Goal: Find specific page/section: Find specific page/section

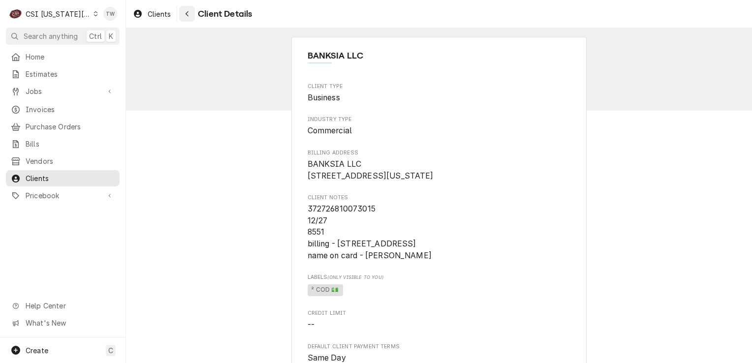
click at [188, 21] on button "Navigate back" at bounding box center [187, 14] width 16 height 16
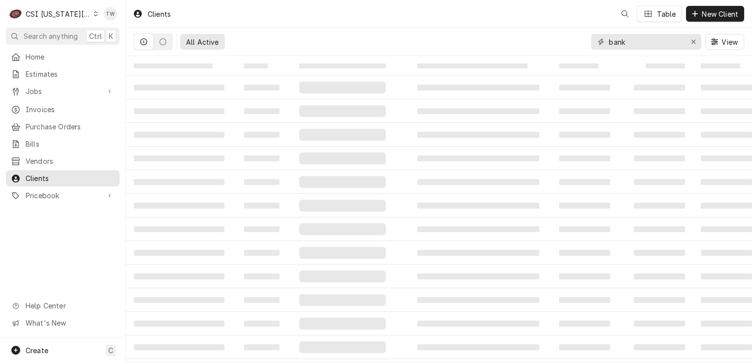
click at [638, 40] on input "bank" at bounding box center [646, 42] width 74 height 16
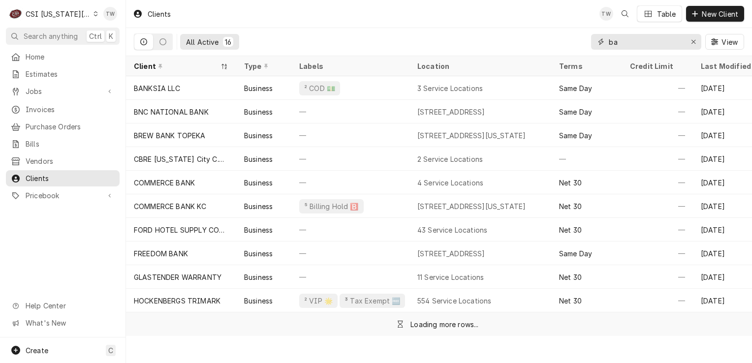
type input "b"
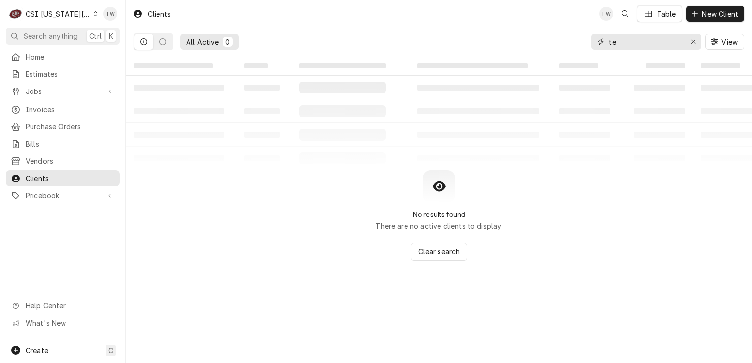
type input "t"
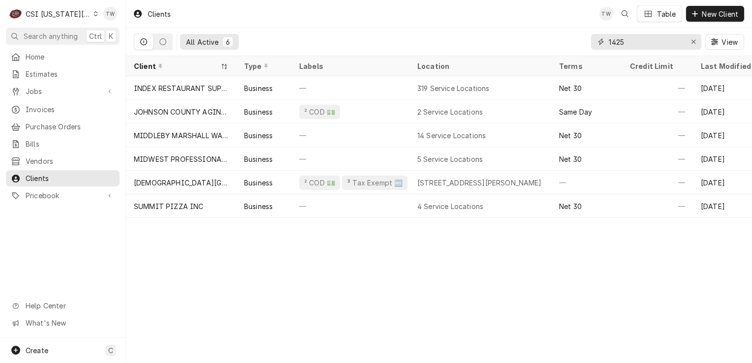
type input "1425"
